Goal: Task Accomplishment & Management: Use online tool/utility

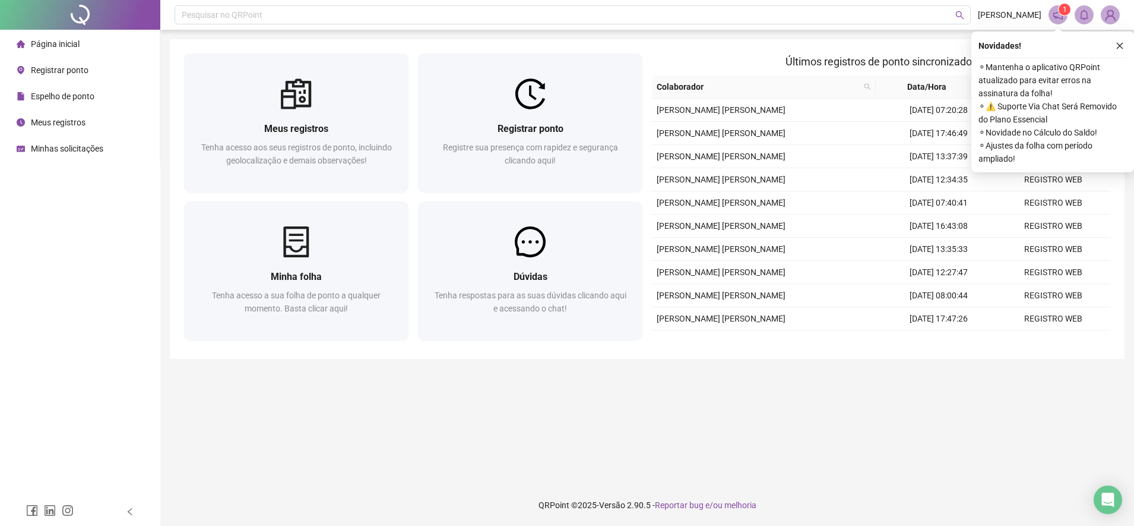
click at [68, 65] on span "Registrar ponto" at bounding box center [60, 70] width 58 height 10
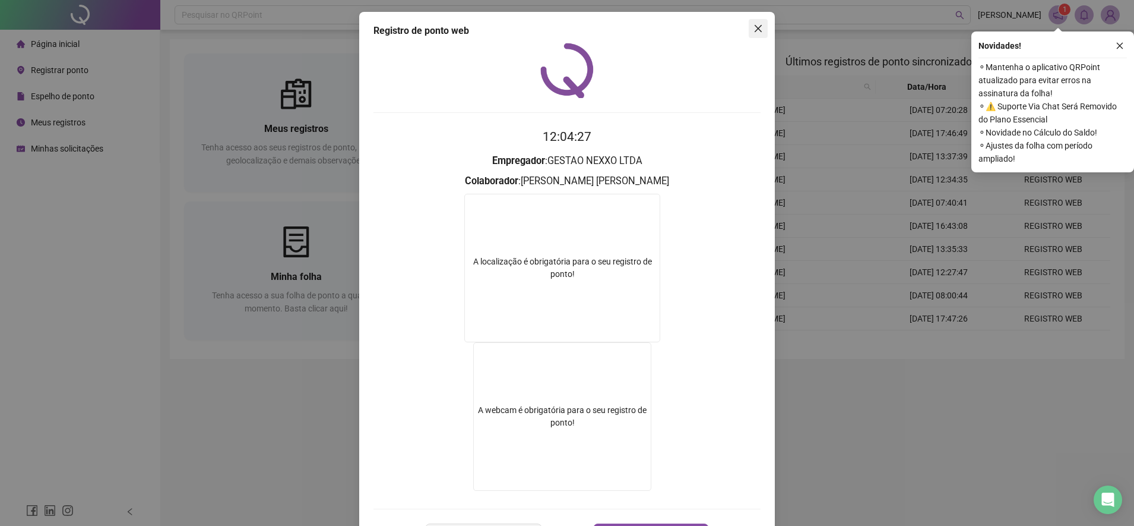
click at [758, 29] on span "Close" at bounding box center [758, 29] width 19 height 10
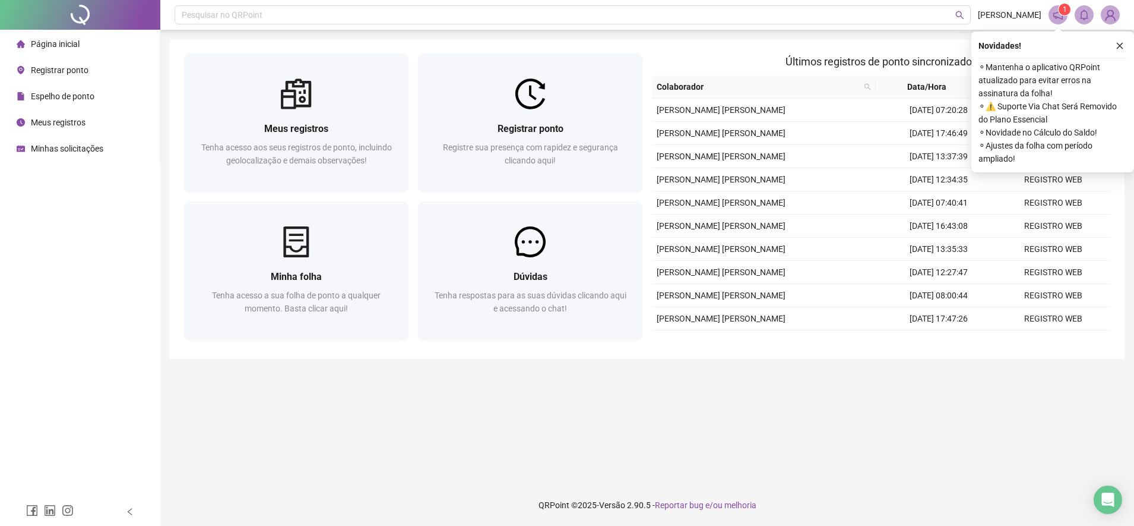
click at [49, 68] on span "Registrar ponto" at bounding box center [60, 70] width 58 height 10
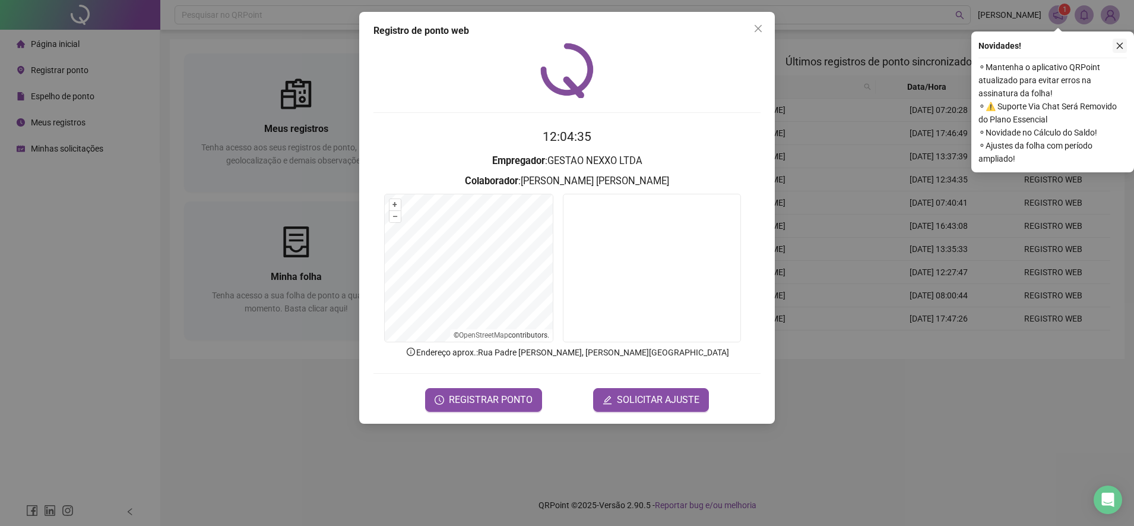
click at [1122, 45] on icon "close" at bounding box center [1120, 46] width 8 height 8
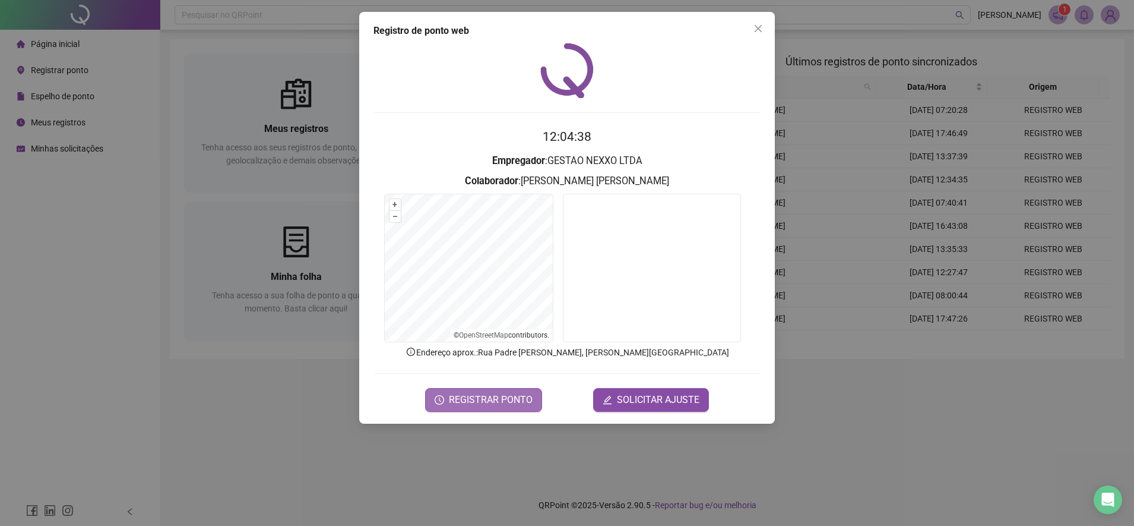
click at [470, 401] on span "REGISTRAR PONTO" at bounding box center [491, 400] width 84 height 14
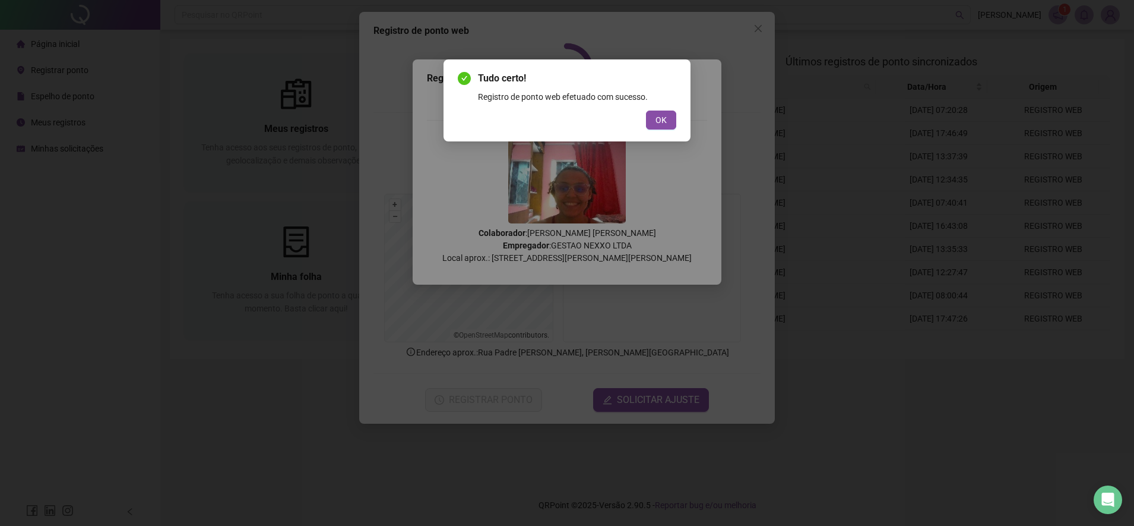
drag, startPoint x: 656, startPoint y: 119, endPoint x: 658, endPoint y: 112, distance: 8.1
click at [656, 118] on span "OK" at bounding box center [661, 119] width 11 height 13
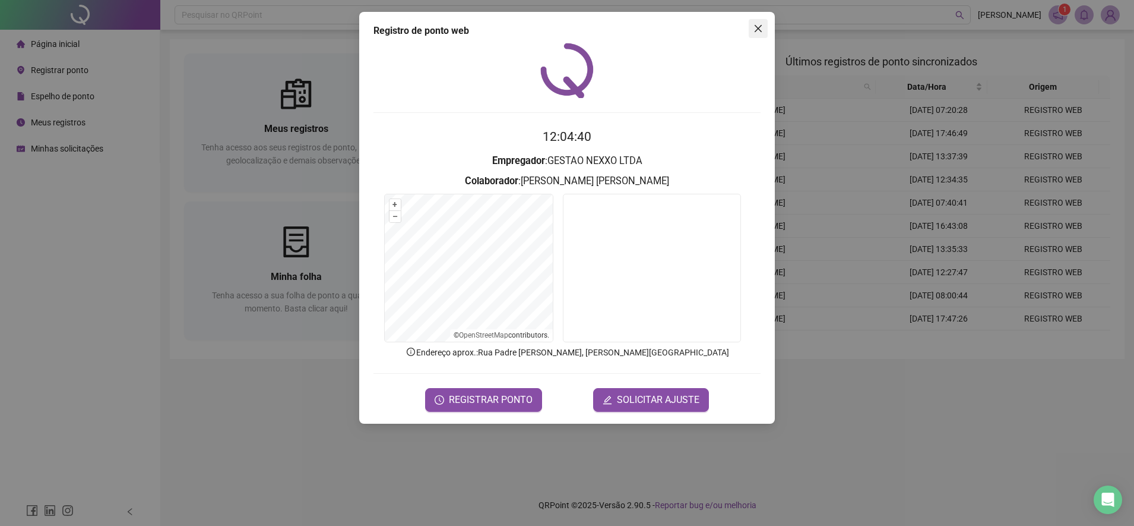
click at [758, 29] on icon "close" at bounding box center [758, 28] width 7 height 7
